Goal: Entertainment & Leisure: Consume media (video, audio)

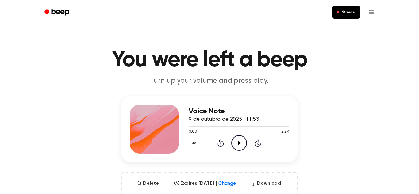
click at [237, 139] on icon "Play Audio" at bounding box center [239, 143] width 16 height 16
click at [239, 150] on icon "Pause Audio" at bounding box center [239, 143] width 16 height 16
click at [234, 143] on icon "Play Audio" at bounding box center [239, 143] width 16 height 16
click at [238, 146] on icon "Pause Audio" at bounding box center [239, 143] width 16 height 16
click at [237, 127] on div at bounding box center [239, 126] width 101 height 5
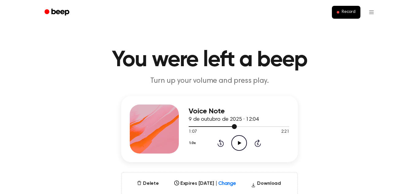
click at [190, 127] on div at bounding box center [239, 126] width 101 height 5
click at [230, 142] on div "1.0x Rewind 5 seconds Play Audio Skip 5 seconds" at bounding box center [239, 143] width 101 height 16
click at [233, 141] on icon "Play Audio" at bounding box center [239, 143] width 16 height 16
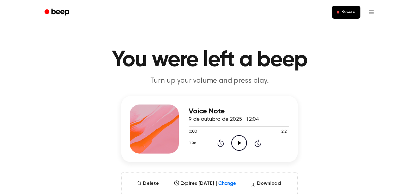
click at [235, 137] on circle at bounding box center [239, 143] width 15 height 15
click at [238, 142] on icon at bounding box center [239, 143] width 3 height 4
